Goal: Task Accomplishment & Management: Complete application form

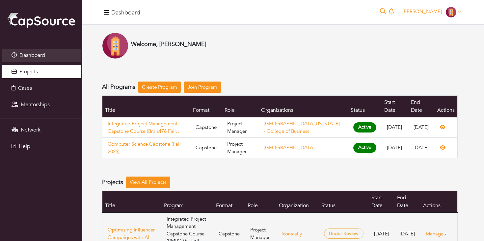
click at [36, 69] on span "Projects" at bounding box center [28, 71] width 18 height 7
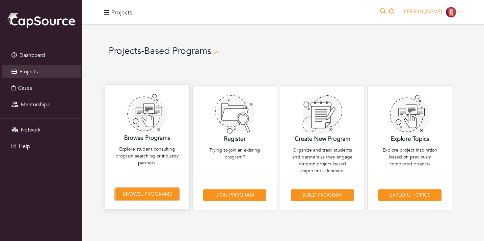
click at [146, 195] on link "Browse Programs" at bounding box center [147, 195] width 63 height 12
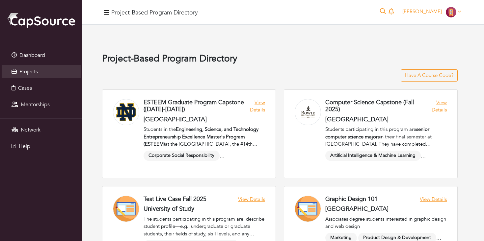
scroll to position [1144, 0]
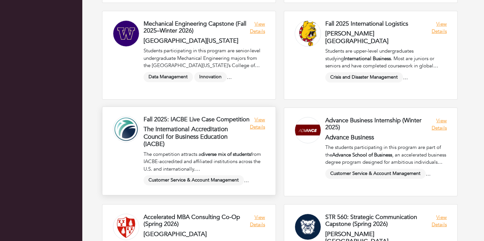
click at [257, 128] on link at bounding box center [188, 151] width 173 height 88
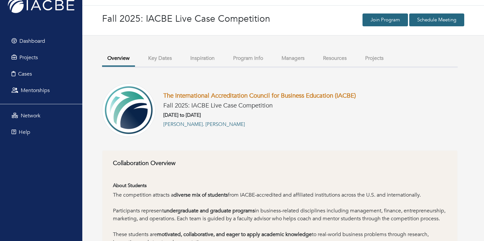
scroll to position [21, 0]
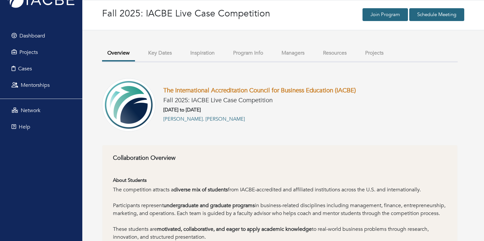
click at [294, 90] on link "The International Accreditation Council for Business Education (IACBE)" at bounding box center [259, 90] width 193 height 9
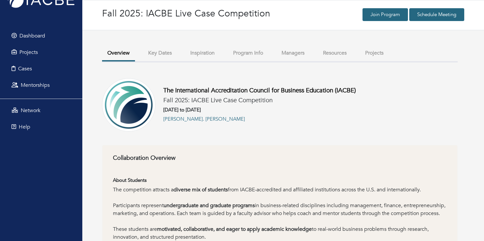
scroll to position [0, 0]
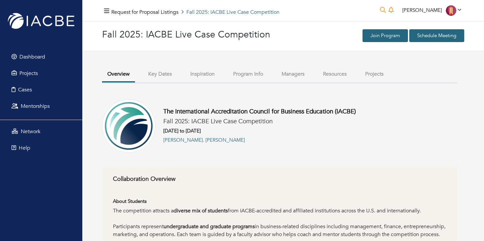
click at [434, 15] on div "Ricardo Alvarado Ricardo Alvarado My profile My organizations Settings Logout" at bounding box center [432, 10] width 65 height 11
click at [432, 13] on span "Ricardo Alvarado" at bounding box center [423, 10] width 40 height 7
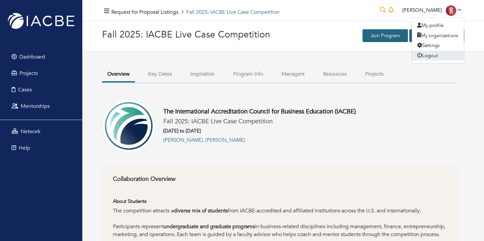
click at [432, 53] on button "Logout" at bounding box center [438, 56] width 52 height 10
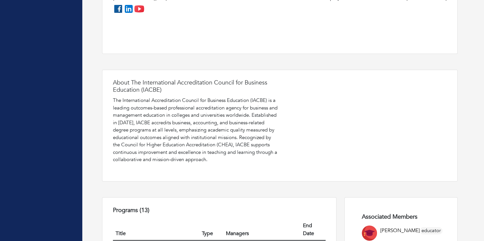
scroll to position [216, 0]
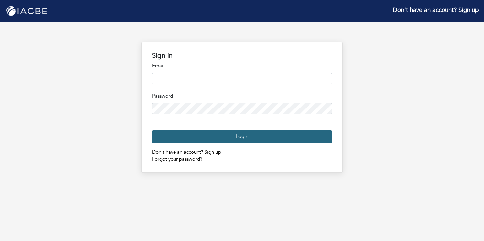
type input "**********"
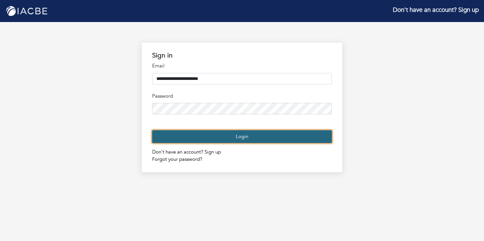
click at [224, 143] on button "Login" at bounding box center [242, 136] width 180 height 13
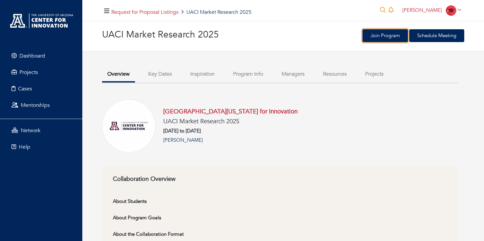
click at [381, 35] on link "Join Program" at bounding box center [385, 35] width 45 height 13
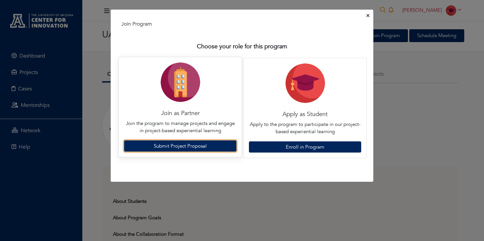
click at [212, 143] on link "Submit Project Proposal" at bounding box center [180, 147] width 112 height 12
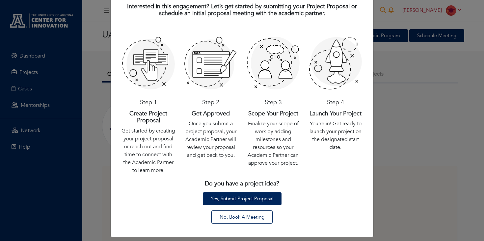
scroll to position [33, 0]
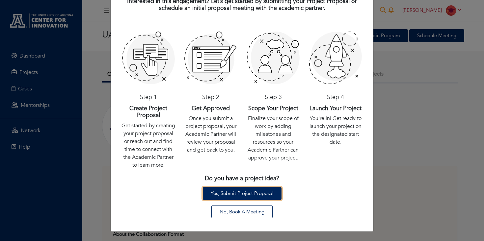
click at [254, 197] on link "Yes, Submit Project Proposal" at bounding box center [242, 193] width 79 height 13
